Goal: Navigation & Orientation: Find specific page/section

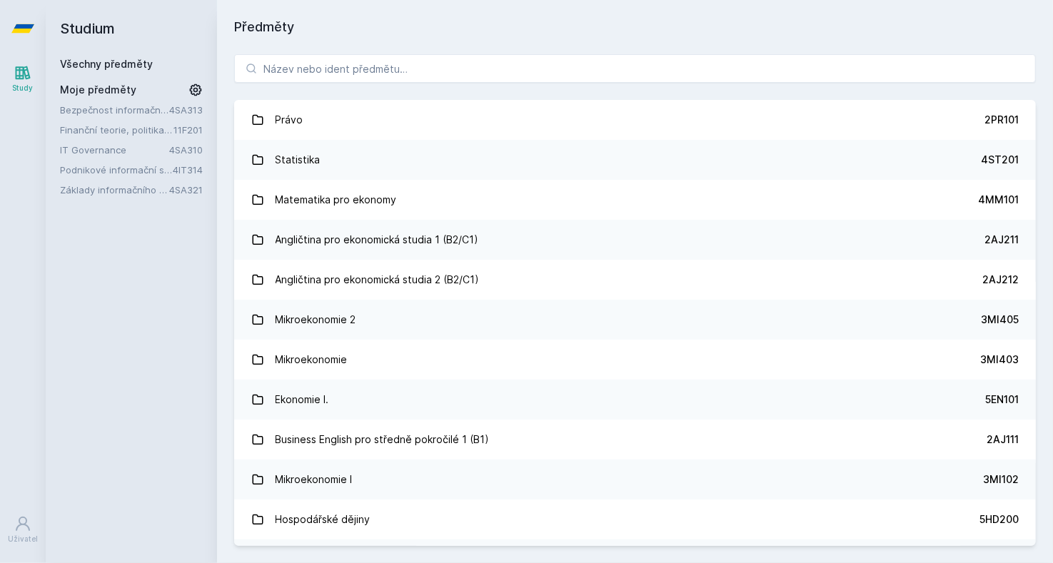
click at [153, 198] on div "Studium Všechny předměty Moje předměty Bezpečnost informačních systémů 4SA313 F…" at bounding box center [131, 281] width 171 height 563
click at [144, 191] on link "Základy informačního managementu" at bounding box center [114, 190] width 109 height 14
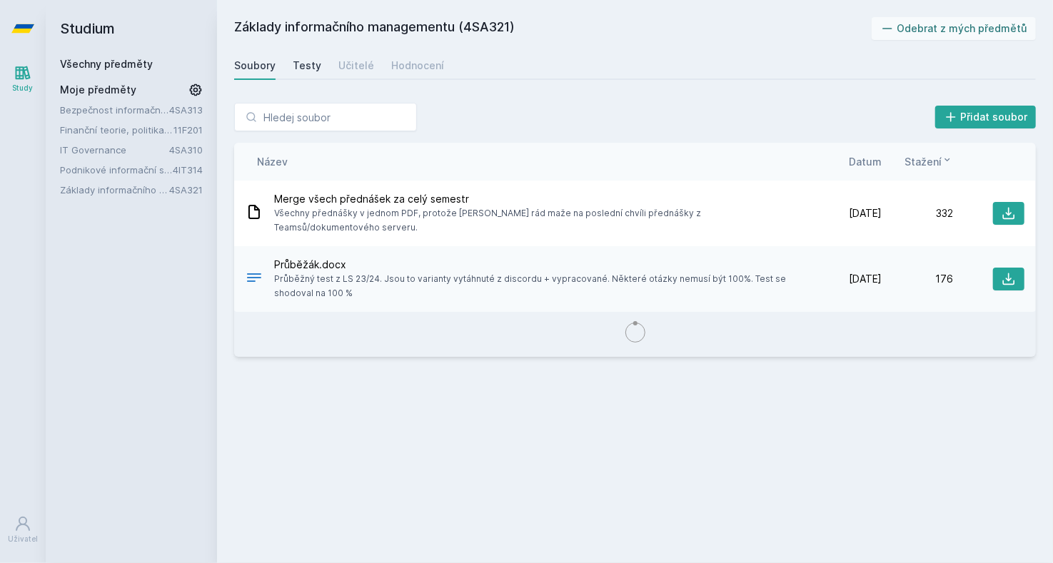
click at [297, 69] on div "Testy" at bounding box center [307, 66] width 29 height 14
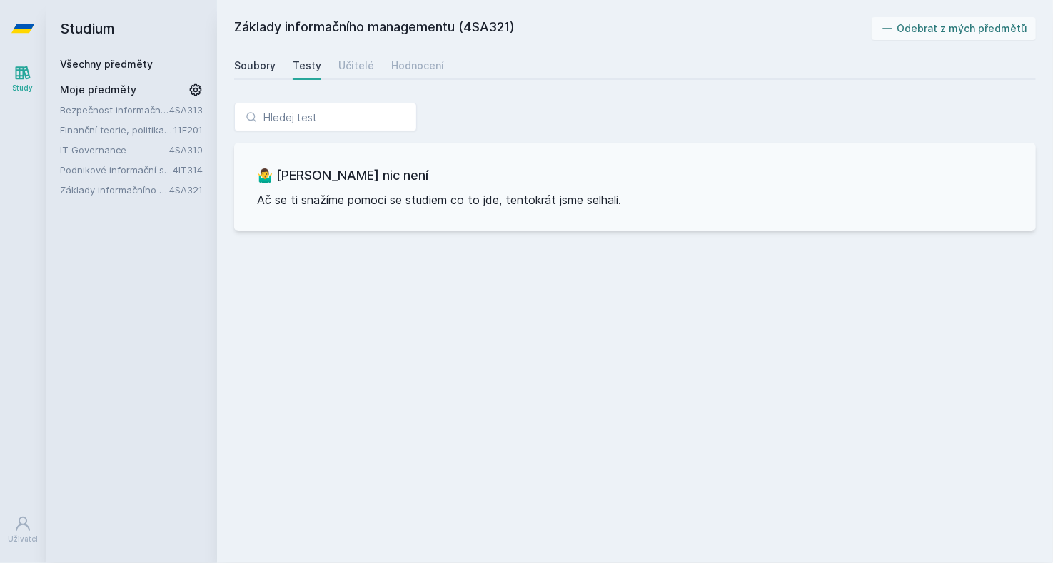
click at [260, 61] on div "Soubory" at bounding box center [254, 66] width 41 height 14
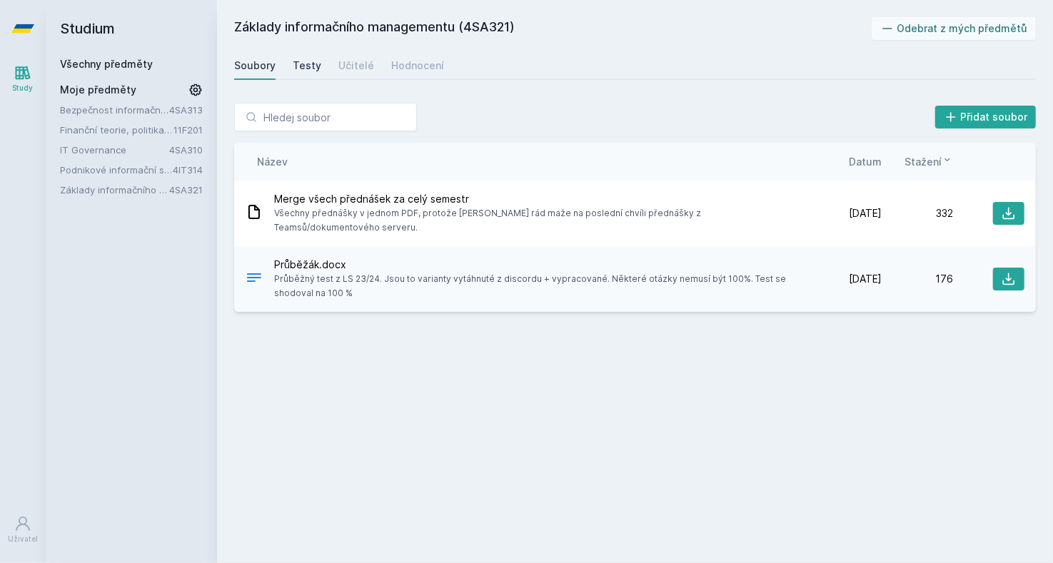
click at [300, 68] on div "Testy" at bounding box center [307, 66] width 29 height 14
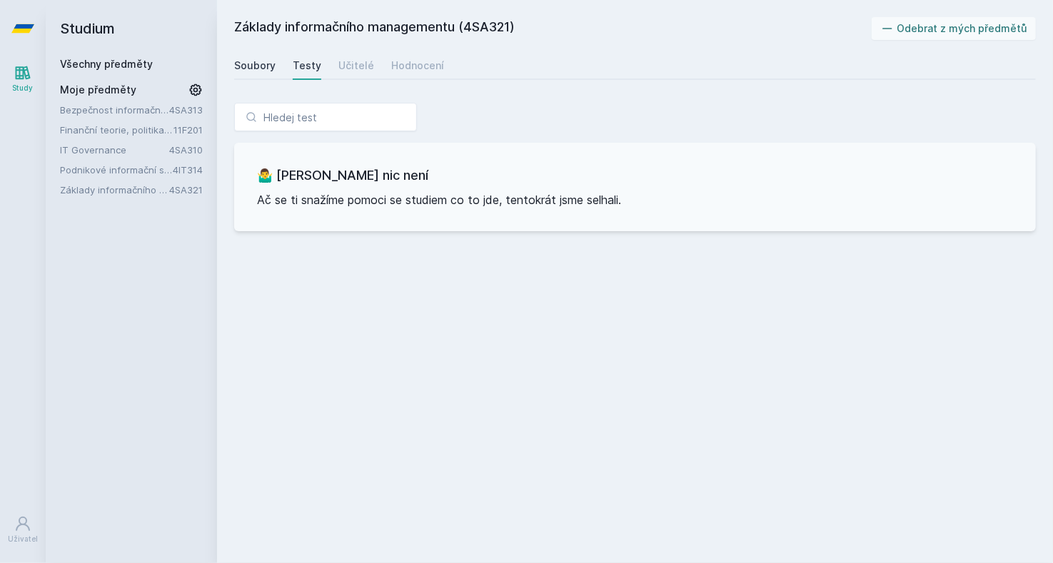
click at [259, 66] on div "Soubory" at bounding box center [254, 66] width 41 height 14
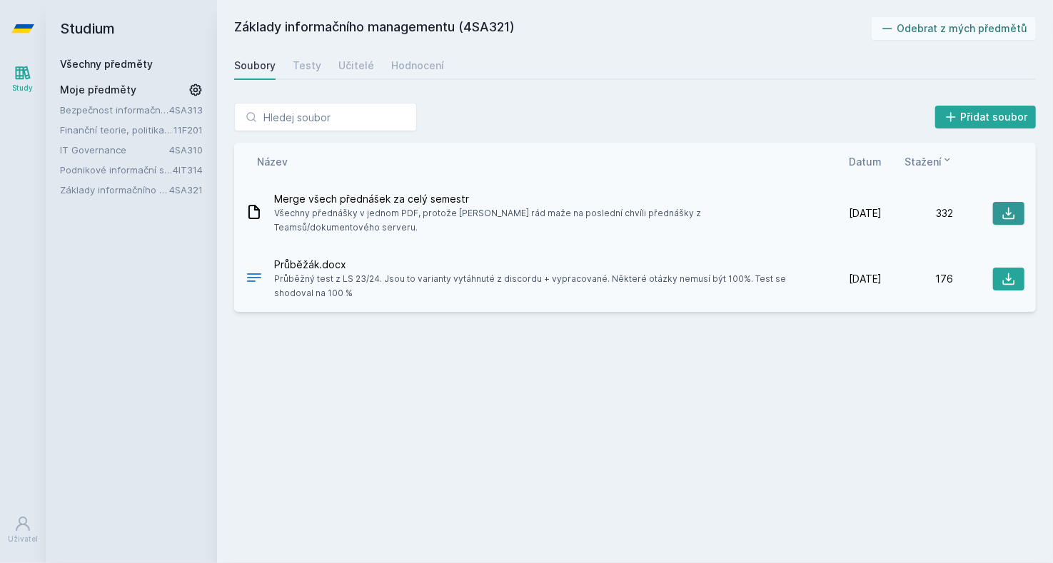
click at [1016, 204] on button at bounding box center [1008, 213] width 31 height 23
click at [863, 155] on span "Datum" at bounding box center [865, 161] width 33 height 15
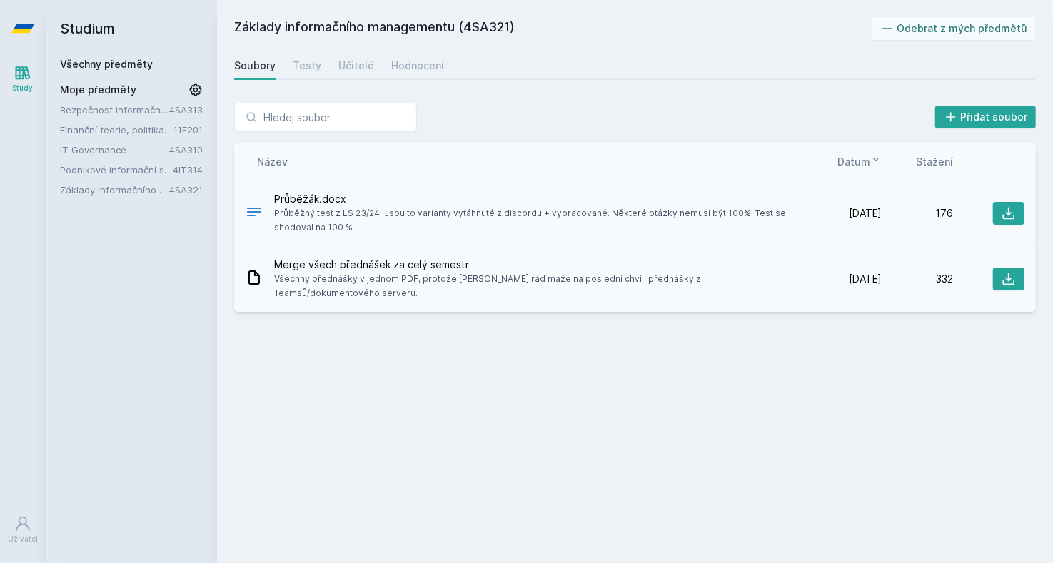
click at [849, 215] on span "[DATE]" at bounding box center [865, 213] width 33 height 14
click at [1006, 213] on icon at bounding box center [1008, 213] width 14 height 14
